Goal: Use online tool/utility: Utilize a website feature to perform a specific function

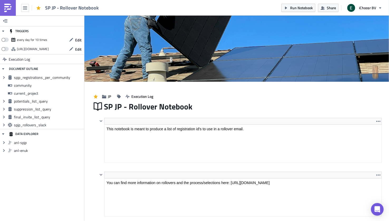
scroll to position [60, 283]
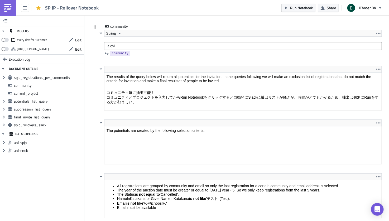
click at [111, 44] on input "'aichi'" at bounding box center [242, 46] width 277 height 8
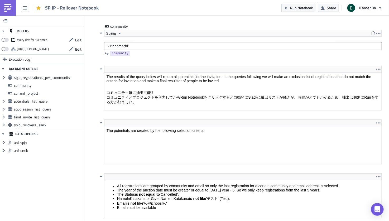
type input "'kirinnomachi'"
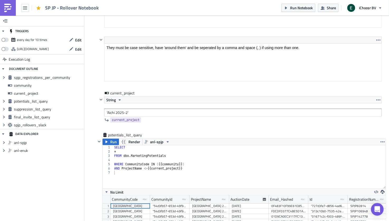
scroll to position [758, 0]
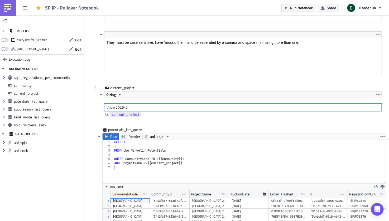
click at [111, 104] on input "'Aichi 2025-2'" at bounding box center [242, 107] width 277 height 8
click at [140, 104] on input "'Kirinnomachi 2025-2'" at bounding box center [242, 107] width 277 height 8
type input "'Kirinnomachi 2025'"
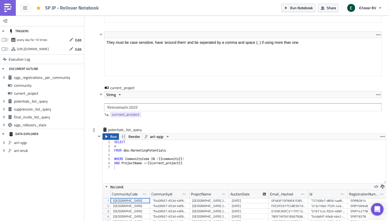
click at [109, 133] on button "Run" at bounding box center [110, 136] width 16 height 6
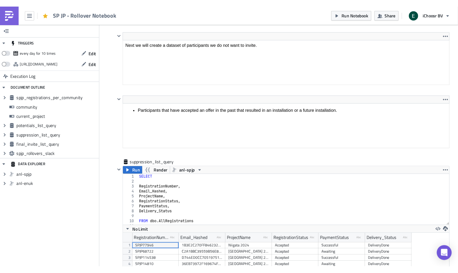
scroll to position [1084, 0]
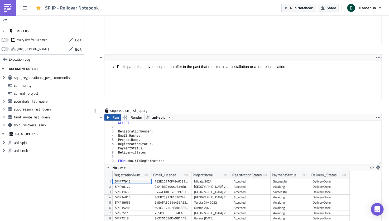
click at [111, 114] on button "Run" at bounding box center [112, 117] width 16 height 6
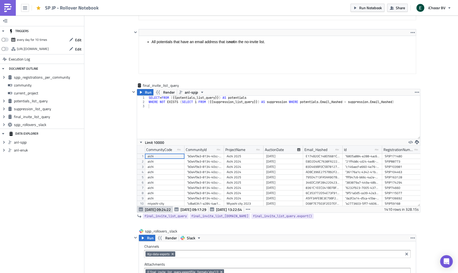
scroll to position [1453, 0]
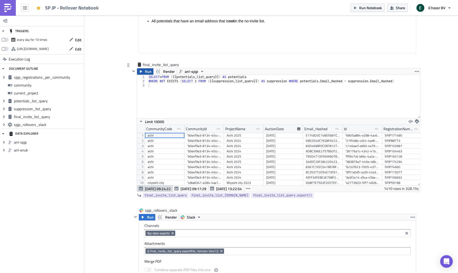
click at [143, 69] on button "Run" at bounding box center [145, 72] width 16 height 6
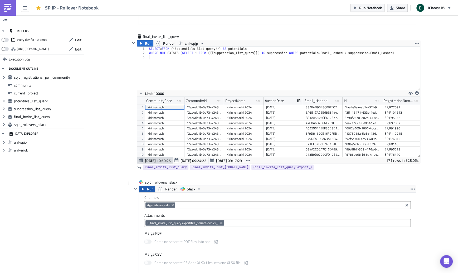
click at [146, 186] on button "Run" at bounding box center [147, 189] width 16 height 6
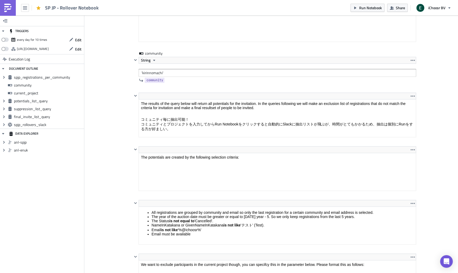
scroll to position [412, 0]
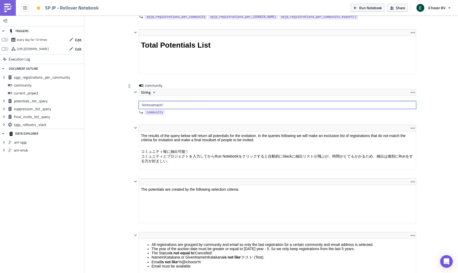
click at [151, 104] on input "'kirinnomachi'" at bounding box center [277, 105] width 277 height 8
type input "'saitama'"
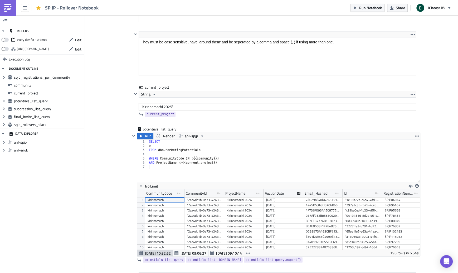
scroll to position [781, 0]
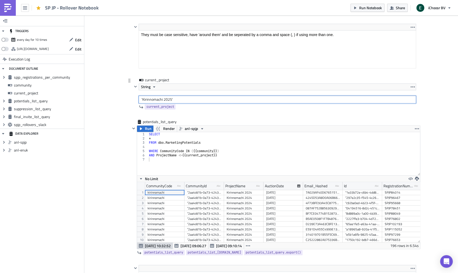
click at [150, 96] on input "'Kirinnomachi 2025'" at bounding box center [277, 100] width 277 height 8
type input "'Saitama 2025'"
click at [101, 124] on div "Cover Image JP Execution Log SP JP - Rollover Notebook <p>This notebook is mean…" at bounding box center [271, 210] width 374 height 1952
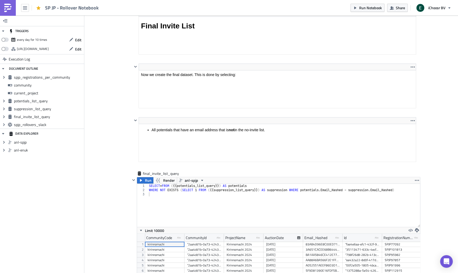
scroll to position [1381, 0]
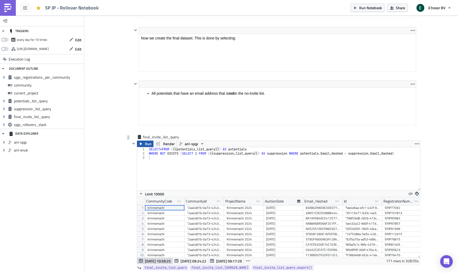
click at [142, 142] on icon "button" at bounding box center [141, 144] width 4 height 4
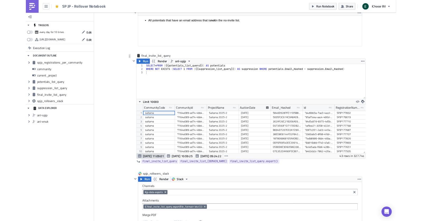
scroll to position [1480, 0]
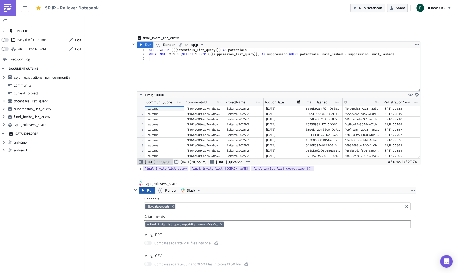
click at [148, 188] on span "Run" at bounding box center [150, 191] width 7 height 6
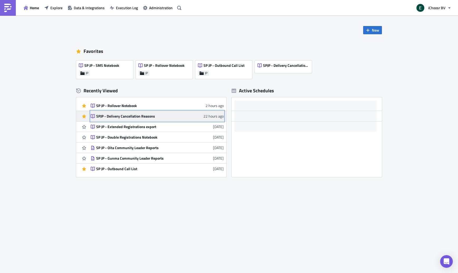
click at [131, 116] on div "SPJP - Delivery Cancellation Reasons" at bounding box center [142, 116] width 92 height 5
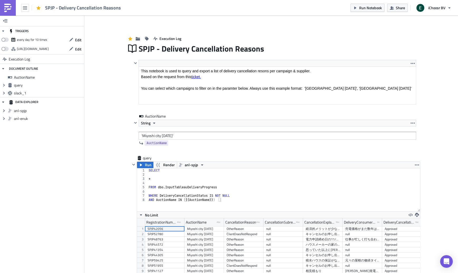
scroll to position [60, 283]
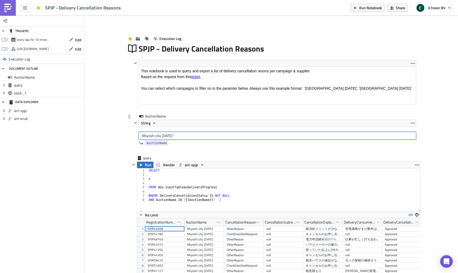
drag, startPoint x: 160, startPoint y: 136, endPoint x: 142, endPoint y: 136, distance: 18.7
click at [142, 136] on input "'Miyoshi city 2023'" at bounding box center [277, 136] width 277 height 8
click at [171, 135] on input "'Kirinnomachi 2023'" at bounding box center [277, 136] width 277 height 8
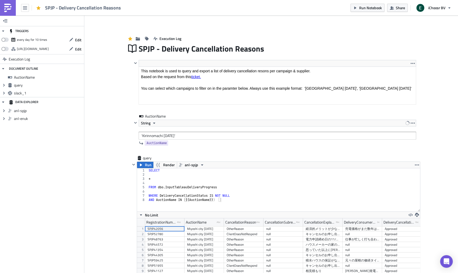
click at [142, 165] on icon "button" at bounding box center [141, 165] width 4 height 4
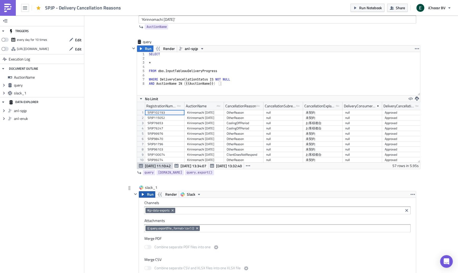
click at [147, 194] on span "Run" at bounding box center [150, 195] width 7 height 6
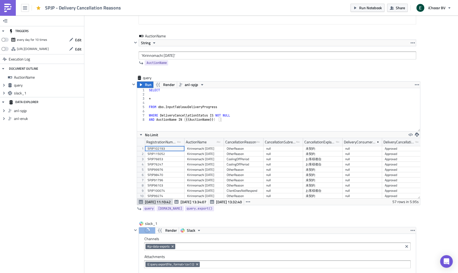
scroll to position [73, 0]
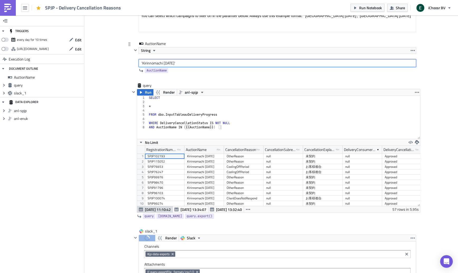
click at [152, 62] on input "'Kirinnomachi 2024'" at bounding box center [277, 63] width 277 height 8
click at [163, 63] on input "'Saitama 2024'" at bounding box center [277, 63] width 277 height 8
type input "'Saitama 2025'"
click at [114, 83] on div "Add Image Execution Log SPJP - Delivery Cancellation Reasons <p>This notebook i…" at bounding box center [271, 239] width 374 height 592
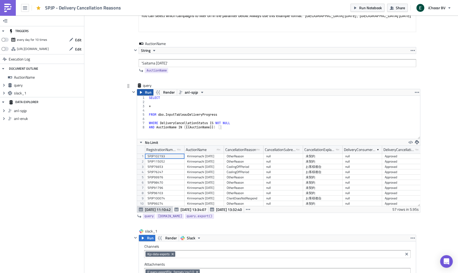
click at [144, 94] on button "Run" at bounding box center [145, 92] width 16 height 6
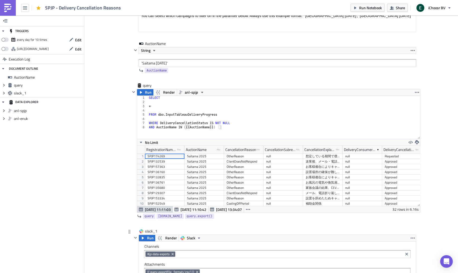
scroll to position [60, 283]
click at [149, 238] on span "Run" at bounding box center [150, 238] width 7 height 6
